Goal: Information Seeking & Learning: Learn about a topic

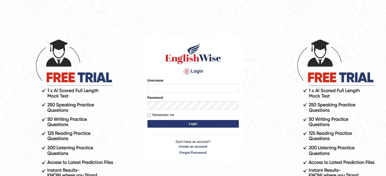
click at [168, 89] on input "Username" at bounding box center [192, 88] width 91 height 9
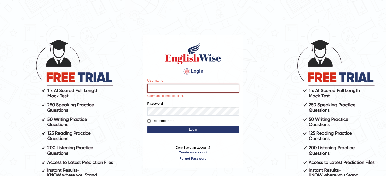
type input "hchadara"
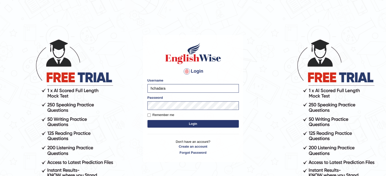
click at [176, 125] on button "Login" at bounding box center [192, 124] width 91 height 8
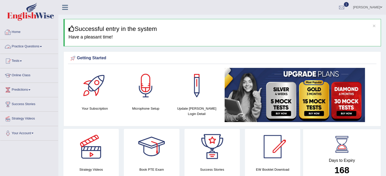
click at [19, 44] on link "Practice Questions" at bounding box center [29, 46] width 58 height 13
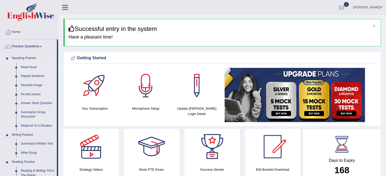
click at [28, 67] on link "Read Aloud" at bounding box center [38, 67] width 38 height 9
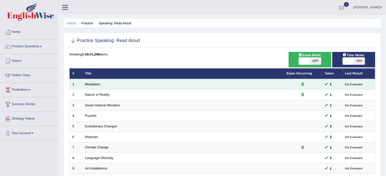
click at [303, 83] on icon at bounding box center [302, 84] width 3 height 3
click at [302, 85] on icon at bounding box center [302, 84] width 3 height 3
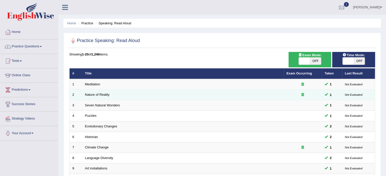
click at [303, 94] on icon at bounding box center [302, 94] width 3 height 3
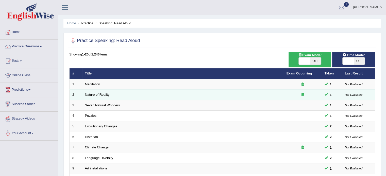
click at [303, 94] on icon at bounding box center [302, 94] width 3 height 3
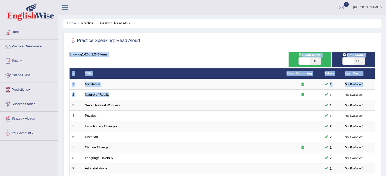
drag, startPoint x: 303, startPoint y: 94, endPoint x: 389, endPoint y: 46, distance: 98.7
click at [386, 46] on html "Toggle navigation Home Practice Questions Speaking Practice Read Aloud Repeat S…" at bounding box center [193, 88] width 386 height 176
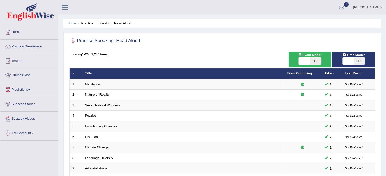
click at [307, 45] on div at bounding box center [222, 41] width 306 height 10
click at [345, 7] on div at bounding box center [342, 8] width 8 height 8
click at [318, 36] on strong "See All Alerts" at bounding box center [309, 36] width 23 height 4
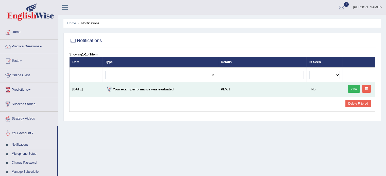
click at [350, 87] on link "View" at bounding box center [354, 89] width 12 height 8
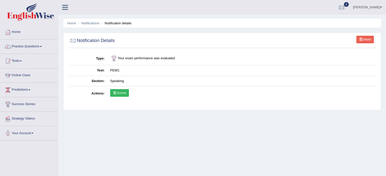
click at [120, 93] on link "Scores" at bounding box center [119, 93] width 19 height 8
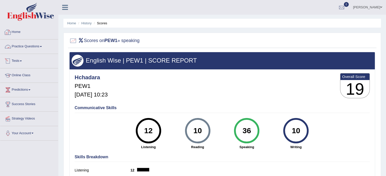
click at [27, 40] on link "Practice Questions" at bounding box center [29, 46] width 58 height 13
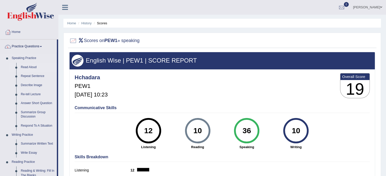
click at [32, 66] on link "Read Aloud" at bounding box center [38, 67] width 38 height 9
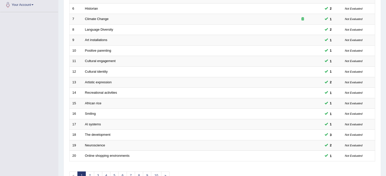
scroll to position [158, 0]
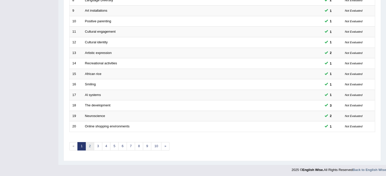
click at [87, 144] on link "2" at bounding box center [89, 146] width 8 height 8
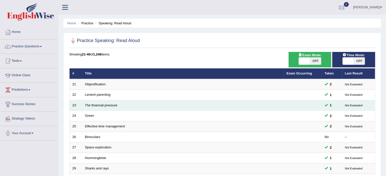
click at [94, 102] on td "The financial pressure" at bounding box center [182, 105] width 201 height 11
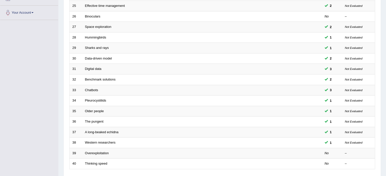
scroll to position [158, 0]
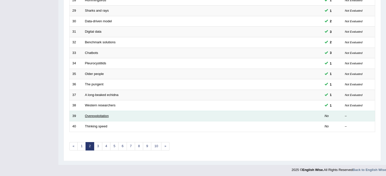
click at [102, 115] on link "Overexploitation" at bounding box center [97, 116] width 24 height 4
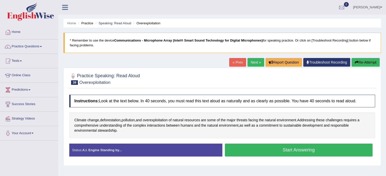
click at [344, 151] on button "Start Answering" at bounding box center [299, 150] width 148 height 13
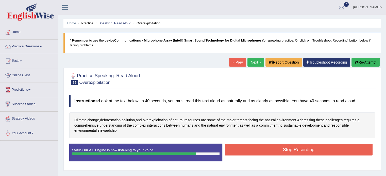
click at [314, 151] on button "Stop Recording" at bounding box center [299, 150] width 148 height 12
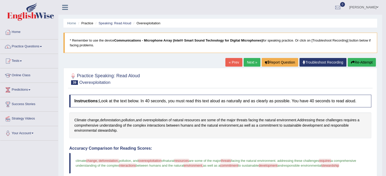
click at [246, 64] on link "Next »" at bounding box center [252, 62] width 17 height 9
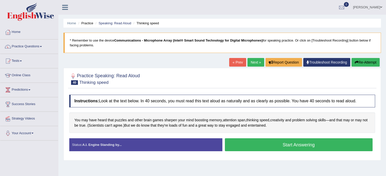
click at [358, 153] on div "Stop Recording" at bounding box center [298, 153] width 153 height 0
click at [361, 146] on button "Start Answering" at bounding box center [299, 144] width 148 height 13
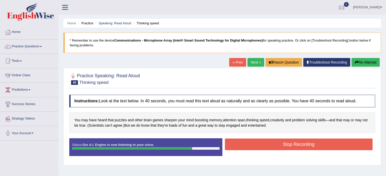
click at [280, 146] on button "Stop Recording" at bounding box center [299, 145] width 148 height 12
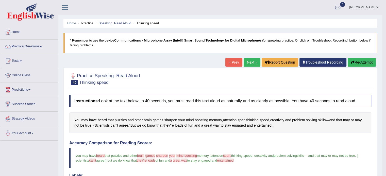
click at [250, 65] on link "Next »" at bounding box center [252, 62] width 17 height 9
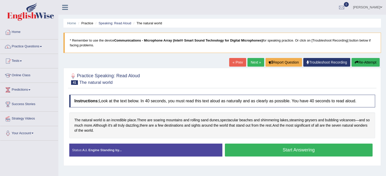
click at [353, 149] on button "Start Answering" at bounding box center [299, 150] width 148 height 13
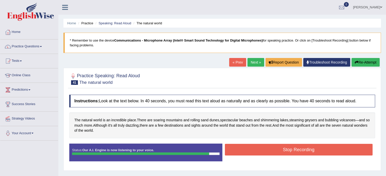
click at [320, 148] on button "Stop Recording" at bounding box center [299, 150] width 148 height 12
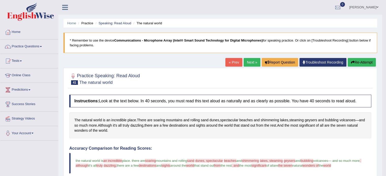
click at [249, 65] on link "Next »" at bounding box center [252, 62] width 17 height 9
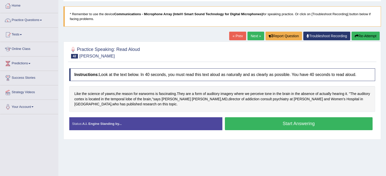
scroll to position [29, 0]
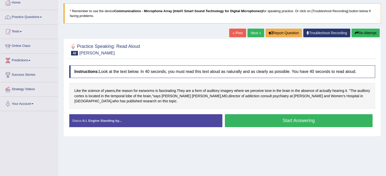
click at [336, 121] on button "Start Answering" at bounding box center [299, 120] width 148 height 13
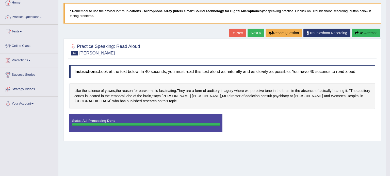
click at [0, 0] on div "Saving your answer..." at bounding box center [0, 0] width 0 height 0
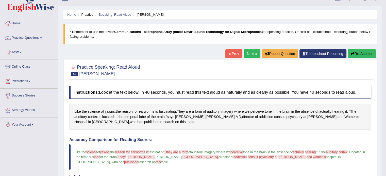
scroll to position [8, 0]
click at [358, 53] on button "Re-Attempt" at bounding box center [362, 54] width 28 height 9
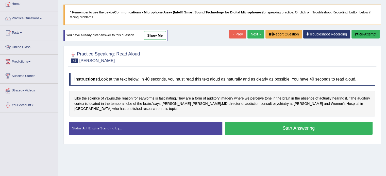
scroll to position [46, 0]
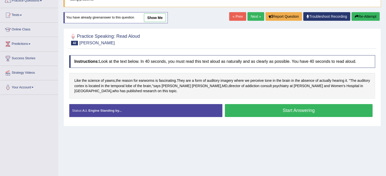
click at [298, 113] on button "Start Answering" at bounding box center [299, 110] width 148 height 13
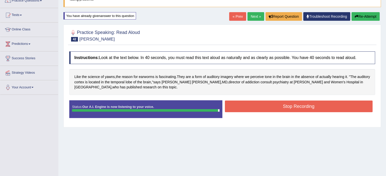
click at [311, 103] on button "Stop Recording" at bounding box center [299, 107] width 148 height 12
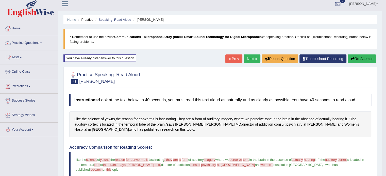
scroll to position [0, 0]
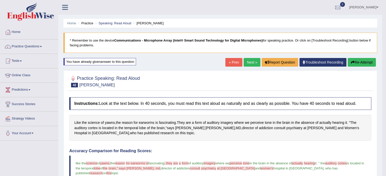
click at [359, 61] on button "Re-Attempt" at bounding box center [362, 62] width 28 height 9
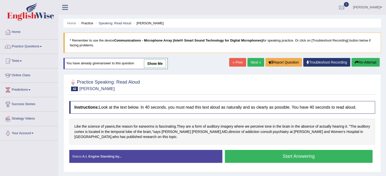
click at [313, 157] on button "Start Answering" at bounding box center [299, 156] width 148 height 13
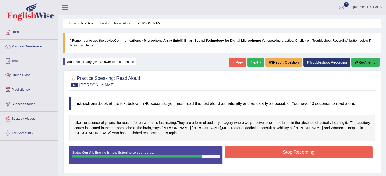
click at [337, 149] on button "Stop Recording" at bounding box center [299, 153] width 148 height 12
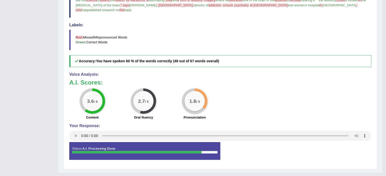
scroll to position [167, 0]
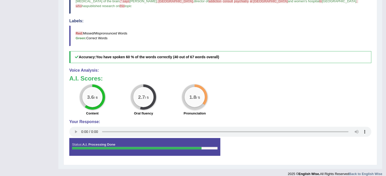
click at [272, 88] on div "3.6 / 6 Content 2.7 / 5 Oral fluency 1.8 / 5 Pronunciation" at bounding box center [220, 100] width 307 height 33
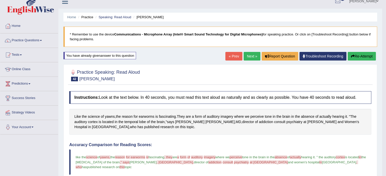
scroll to position [0, 0]
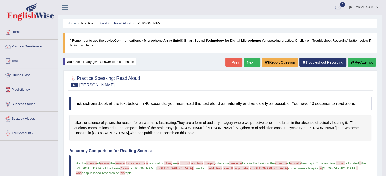
click at [253, 64] on link "Next »" at bounding box center [252, 62] width 17 height 9
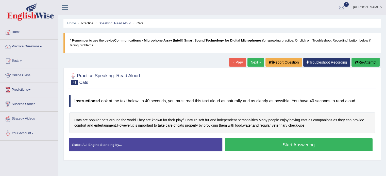
click at [356, 143] on button "Start Answering" at bounding box center [299, 144] width 148 height 13
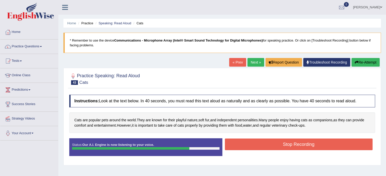
click at [344, 143] on button "Stop Recording" at bounding box center [299, 145] width 148 height 12
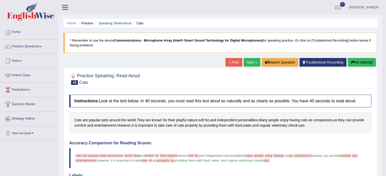
click at [360, 60] on button "Re-Attempt" at bounding box center [362, 62] width 28 height 9
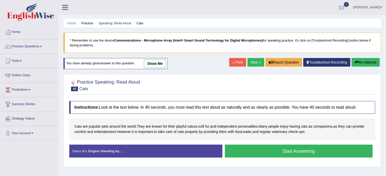
click at [346, 145] on button "Start Answering" at bounding box center [299, 151] width 148 height 13
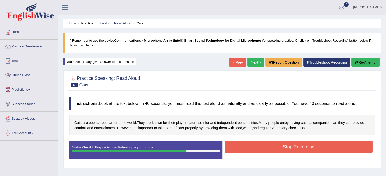
click at [328, 150] on button "Stop Recording" at bounding box center [299, 147] width 148 height 12
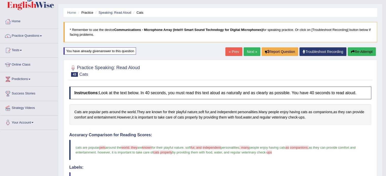
scroll to position [7, 0]
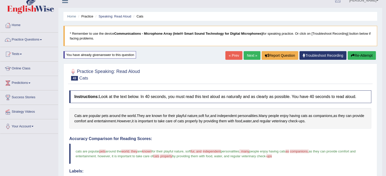
click at [249, 57] on link "Next »" at bounding box center [252, 55] width 17 height 9
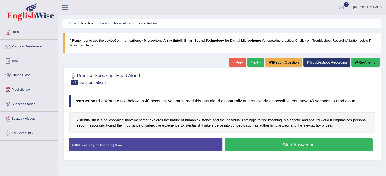
click at [352, 144] on button "Start Answering" at bounding box center [299, 144] width 148 height 13
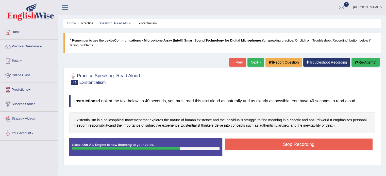
click at [352, 145] on button "Stop Recording" at bounding box center [299, 145] width 148 height 12
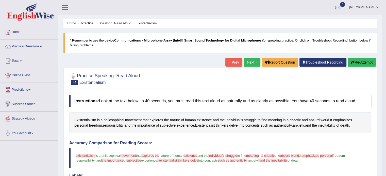
click at [362, 61] on button "Re-Attempt" at bounding box center [362, 62] width 28 height 9
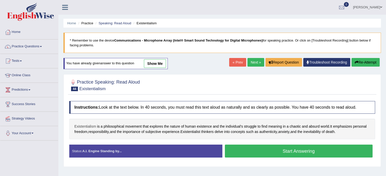
click at [77, 126] on span "Existentialism" at bounding box center [85, 126] width 22 height 5
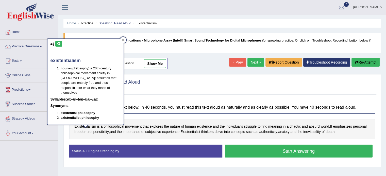
click at [59, 43] on icon at bounding box center [59, 43] width 4 height 3
click at [58, 44] on icon at bounding box center [59, 43] width 4 height 3
click at [123, 40] on icon at bounding box center [123, 40] width 2 height 2
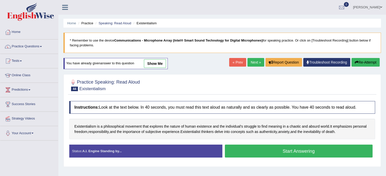
click at [248, 148] on button "Start Answering" at bounding box center [299, 151] width 148 height 13
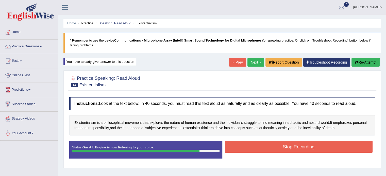
click at [298, 146] on button "Stop Recording" at bounding box center [299, 147] width 148 height 12
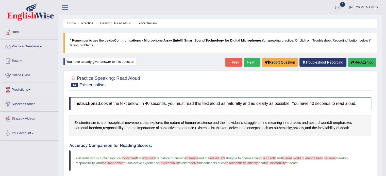
click at [250, 62] on link "Next »" at bounding box center [252, 62] width 17 height 9
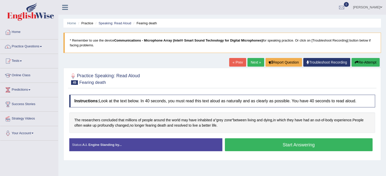
click at [356, 153] on div "Stop Recording" at bounding box center [298, 153] width 153 height 0
click at [353, 153] on div "Stop Recording" at bounding box center [298, 153] width 153 height 0
click at [346, 149] on button "Start Answering" at bounding box center [299, 144] width 148 height 13
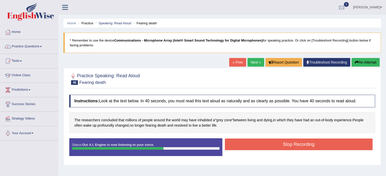
click at [316, 141] on button "Stop Recording" at bounding box center [299, 145] width 148 height 12
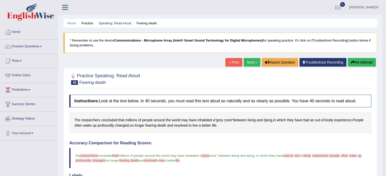
click at [250, 62] on link "Next »" at bounding box center [252, 62] width 17 height 9
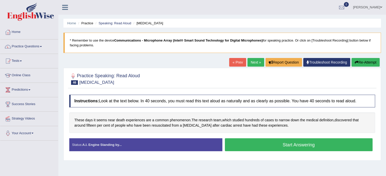
click at [345, 146] on button "Start Answering" at bounding box center [299, 144] width 148 height 13
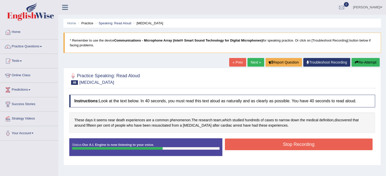
click at [324, 143] on button "Stop Recording" at bounding box center [299, 145] width 148 height 12
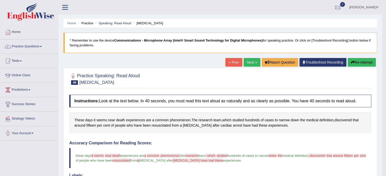
click at [247, 61] on link "Next »" at bounding box center [252, 62] width 17 height 9
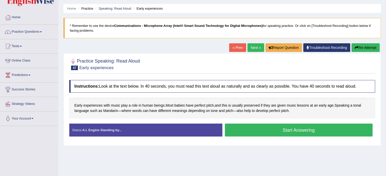
scroll to position [16, 0]
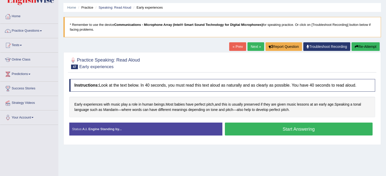
click at [380, 101] on div "Practice Speaking: Read Aloud 47 Early experiences Instructions: Look at the te…" at bounding box center [221, 98] width 317 height 93
click at [347, 132] on button "Start Answering" at bounding box center [299, 129] width 148 height 13
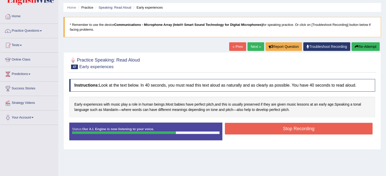
click at [324, 129] on button "Stop Recording" at bounding box center [299, 129] width 148 height 12
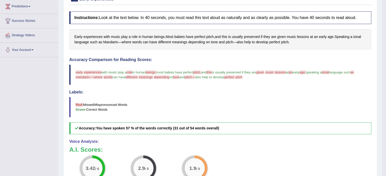
scroll to position [0, 0]
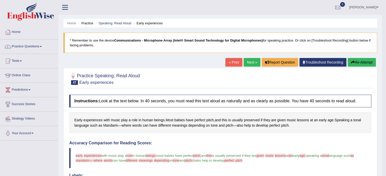
click at [251, 64] on link "Next »" at bounding box center [252, 62] width 17 height 9
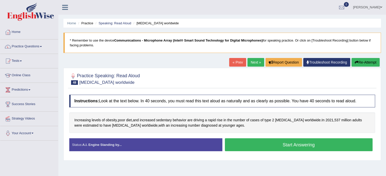
click at [327, 143] on button "Start Answering" at bounding box center [299, 144] width 148 height 13
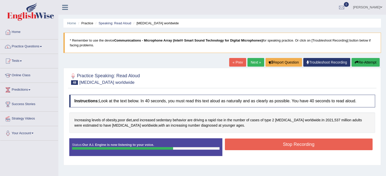
click at [328, 144] on button "Stop Recording" at bounding box center [299, 145] width 148 height 12
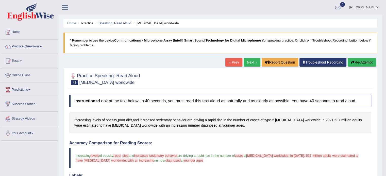
click at [358, 62] on button "Re-Attempt" at bounding box center [362, 62] width 28 height 9
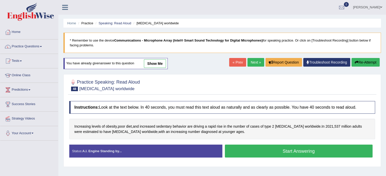
click at [319, 150] on button "Start Answering" at bounding box center [299, 151] width 148 height 13
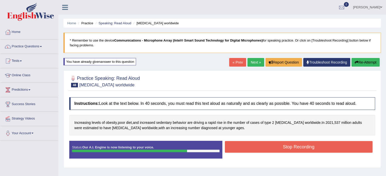
click at [318, 146] on button "Stop Recording" at bounding box center [299, 147] width 148 height 12
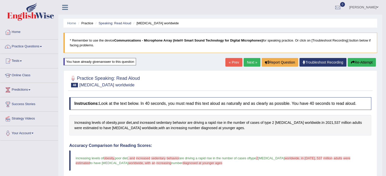
click at [363, 62] on button "Re-Attempt" at bounding box center [362, 62] width 28 height 9
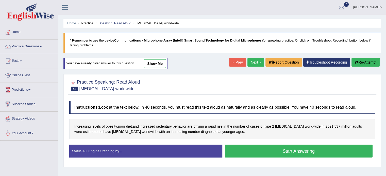
click at [355, 145] on button "Start Answering" at bounding box center [299, 151] width 148 height 13
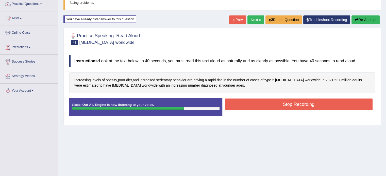
scroll to position [43, 0]
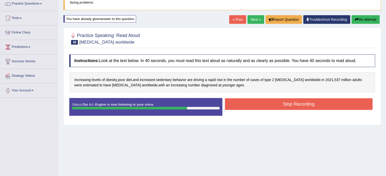
click at [331, 103] on button "Stop Recording" at bounding box center [299, 104] width 148 height 12
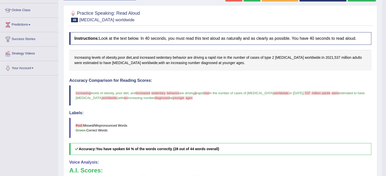
scroll to position [0, 0]
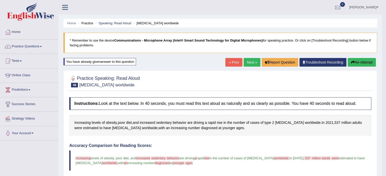
click at [247, 63] on link "Next »" at bounding box center [252, 62] width 17 height 9
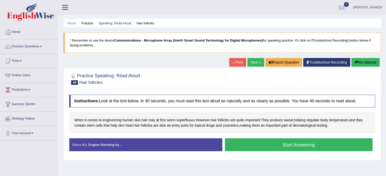
click at [312, 142] on button "Start Answering" at bounding box center [299, 144] width 148 height 13
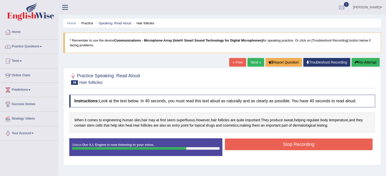
click at [311, 144] on button "Stop Recording" at bounding box center [299, 145] width 148 height 12
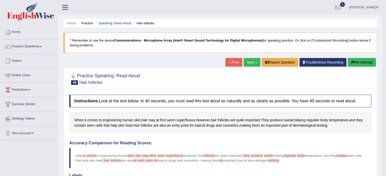
click at [250, 63] on link "Next »" at bounding box center [252, 62] width 17 height 9
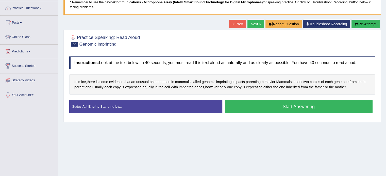
scroll to position [39, 0]
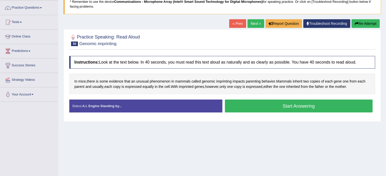
click at [341, 107] on button "Start Answering" at bounding box center [299, 106] width 148 height 13
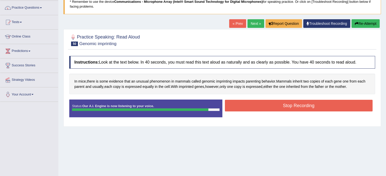
click at [341, 107] on button "Stop Recording" at bounding box center [299, 106] width 148 height 12
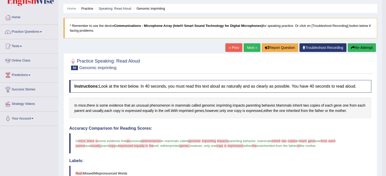
scroll to position [0, 0]
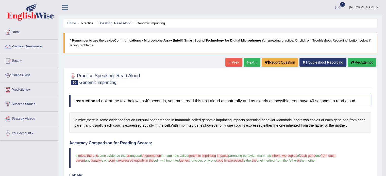
click at [251, 61] on link "Next »" at bounding box center [252, 62] width 17 height 9
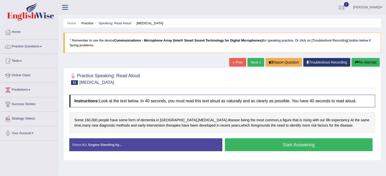
click at [343, 148] on button "Start Answering" at bounding box center [299, 144] width 148 height 13
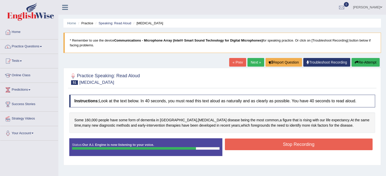
click at [345, 143] on button "Stop Recording" at bounding box center [299, 145] width 148 height 12
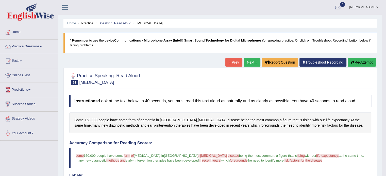
click at [358, 64] on button "Re-Attempt" at bounding box center [362, 62] width 28 height 9
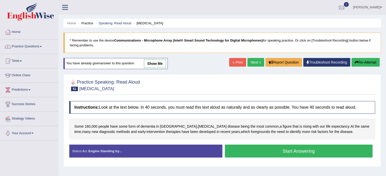
click at [317, 154] on button "Start Answering" at bounding box center [299, 151] width 148 height 13
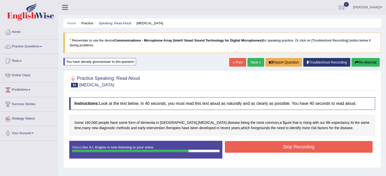
click at [326, 146] on button "Stop Recording" at bounding box center [299, 147] width 148 height 12
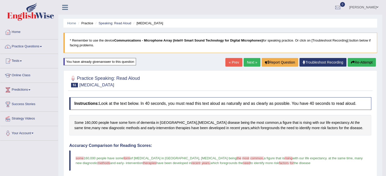
click at [369, 59] on button "Re-Attempt" at bounding box center [362, 62] width 28 height 9
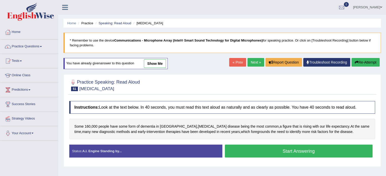
click at [307, 159] on div "Stop Recording" at bounding box center [298, 159] width 153 height 0
click at [355, 154] on button "Start Answering" at bounding box center [299, 151] width 148 height 13
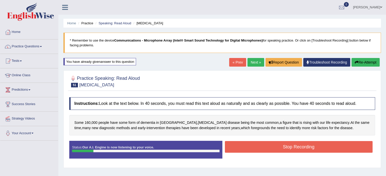
click at [331, 147] on button "Stop Recording" at bounding box center [299, 147] width 148 height 12
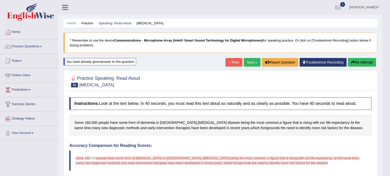
click at [363, 64] on button "Re-Attempt" at bounding box center [362, 62] width 28 height 9
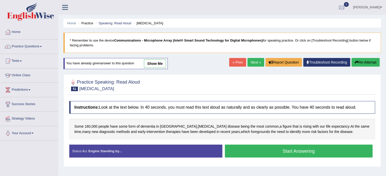
click at [315, 153] on button "Start Answering" at bounding box center [299, 151] width 148 height 13
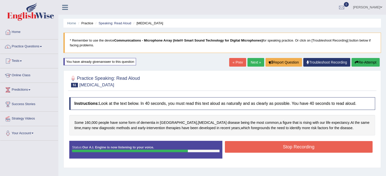
click at [324, 151] on button "Stop Recording" at bounding box center [299, 147] width 148 height 12
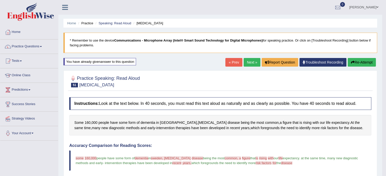
click at [361, 62] on button "Re-Attempt" at bounding box center [362, 62] width 28 height 9
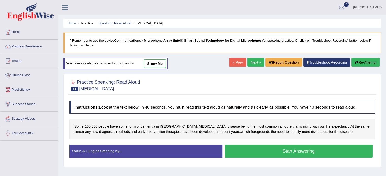
click at [308, 153] on button "Start Answering" at bounding box center [299, 151] width 148 height 13
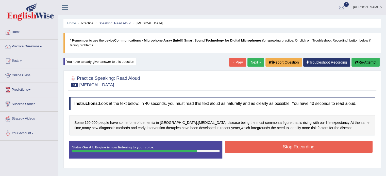
click at [343, 141] on button "Stop Recording" at bounding box center [299, 147] width 148 height 12
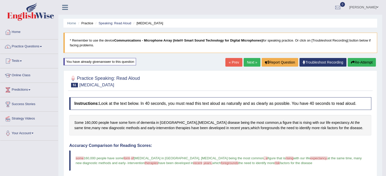
click at [246, 65] on link "Next »" at bounding box center [252, 62] width 17 height 9
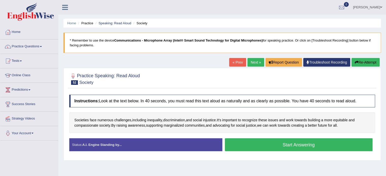
click at [350, 146] on button "Start Answering" at bounding box center [299, 144] width 148 height 13
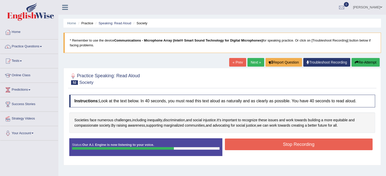
click at [349, 143] on button "Stop Recording" at bounding box center [299, 145] width 148 height 12
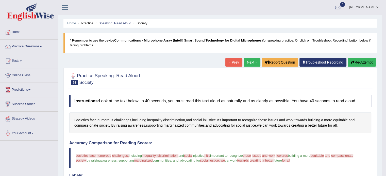
click at [353, 63] on icon "button" at bounding box center [353, 63] width 4 height 4
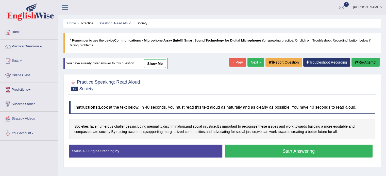
click at [336, 159] on div "Stop Recording" at bounding box center [298, 159] width 153 height 0
click at [351, 153] on button "Start Answering" at bounding box center [299, 151] width 148 height 13
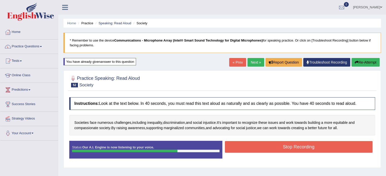
click at [354, 152] on button "Stop Recording" at bounding box center [299, 147] width 148 height 12
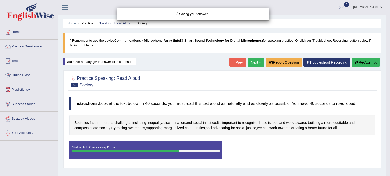
click at [251, 63] on div "Saving your answer..." at bounding box center [195, 88] width 390 height 176
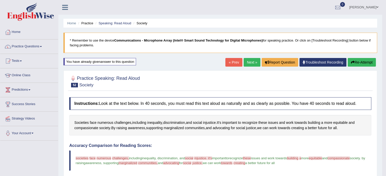
click at [249, 62] on link "Next »" at bounding box center [252, 62] width 17 height 9
